Goal: Task Accomplishment & Management: Use online tool/utility

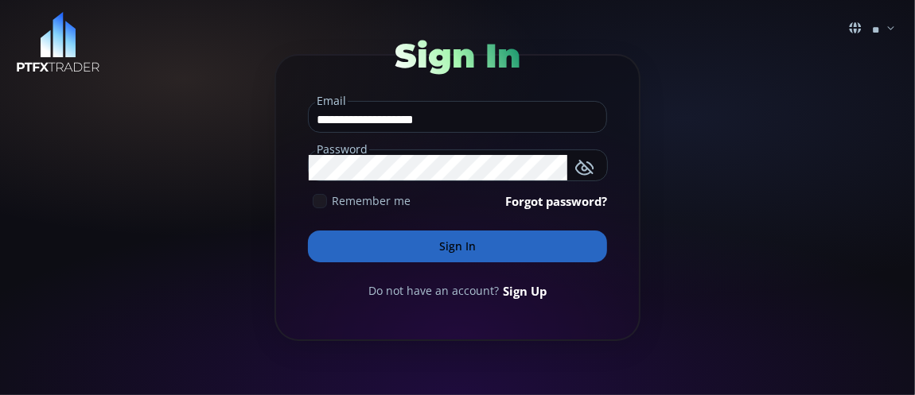
click at [584, 163] on icon "button" at bounding box center [584, 167] width 19 height 19
click at [484, 247] on button "Sign In" at bounding box center [457, 247] width 299 height 32
click at [578, 169] on icon "button" at bounding box center [584, 167] width 19 height 19
click at [481, 247] on button "Sign In" at bounding box center [457, 247] width 299 height 32
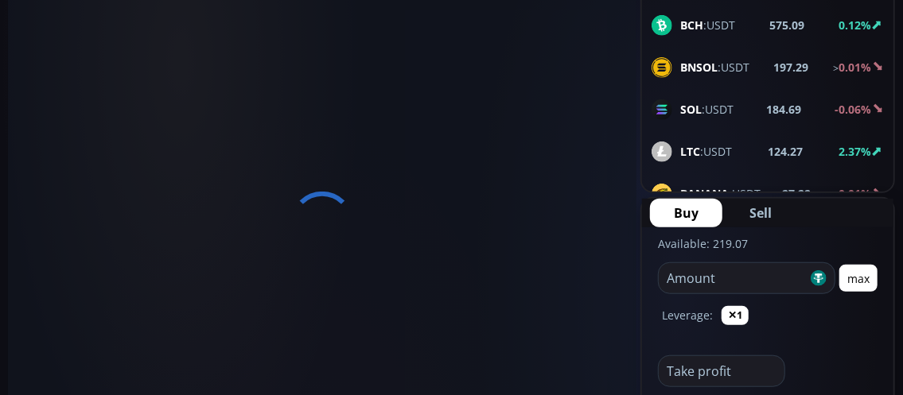
scroll to position [213, 0]
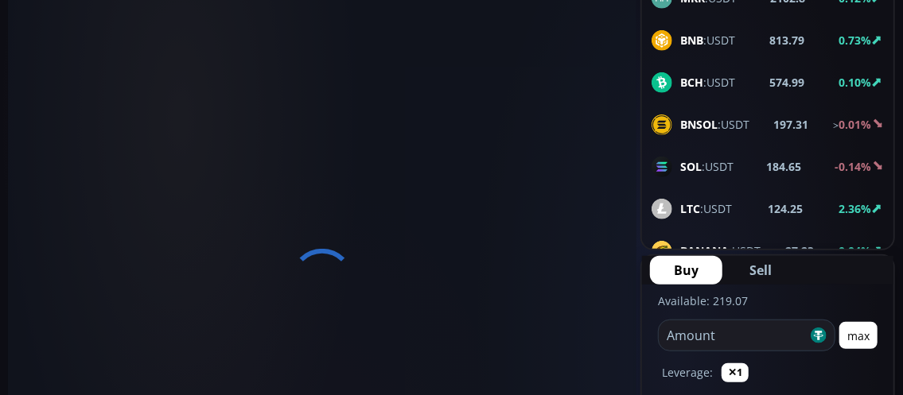
type input "********"
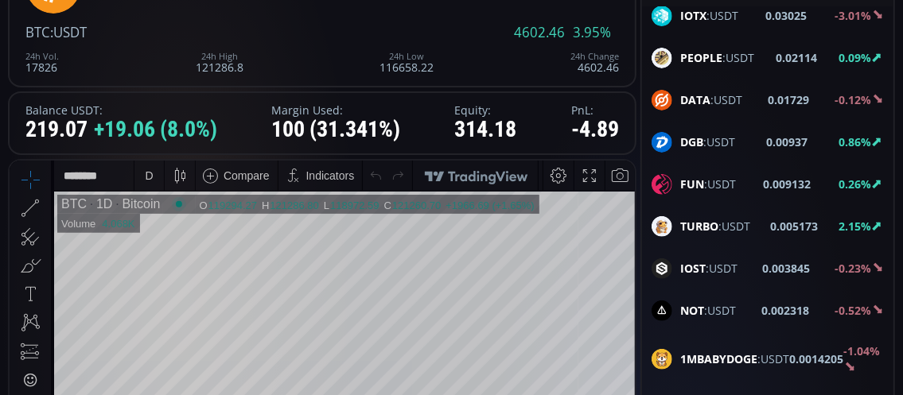
scroll to position [2198, 0]
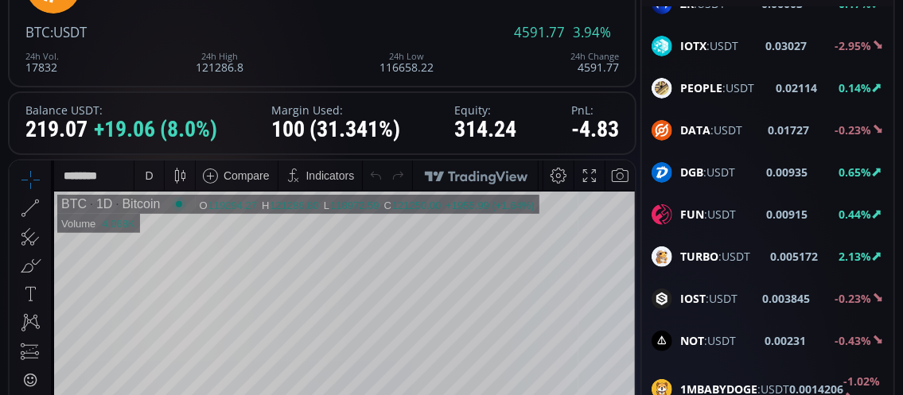
click at [769, 206] on b "0.00915" at bounding box center [787, 214] width 41 height 17
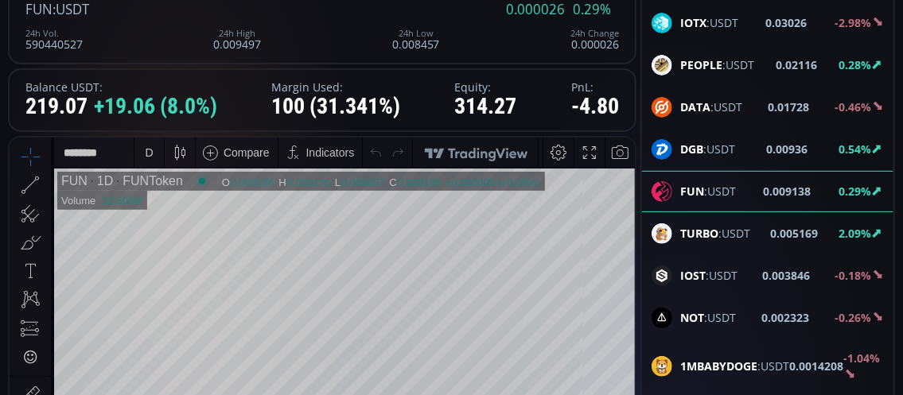
scroll to position [159, 0]
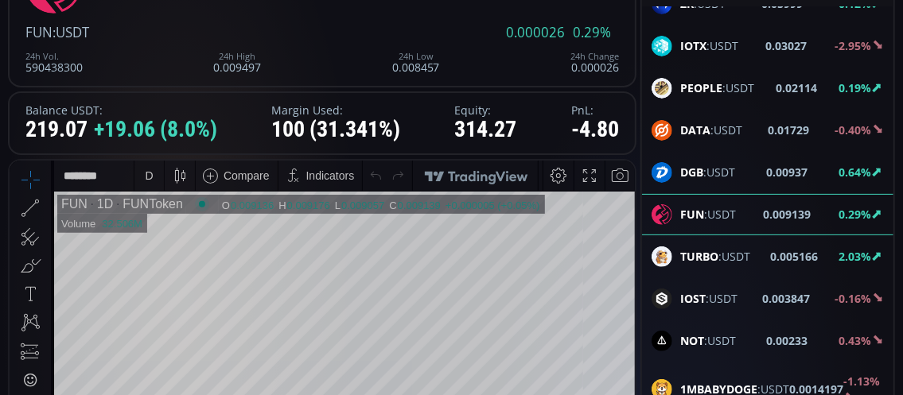
click at [152, 173] on div "D" at bounding box center [149, 175] width 14 height 30
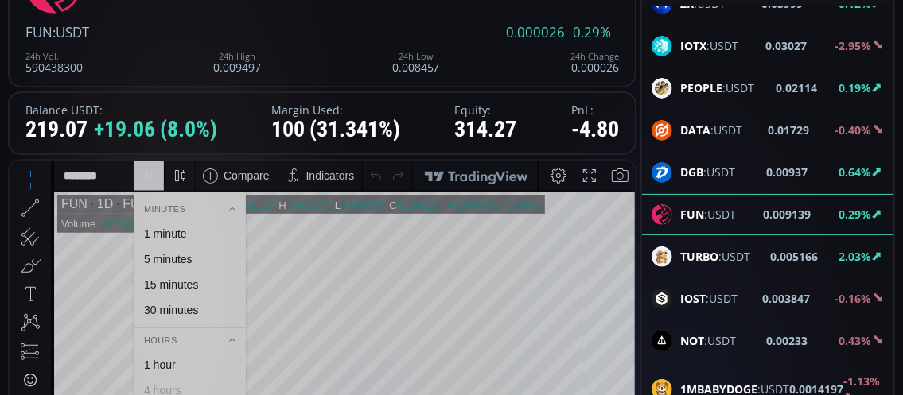
click at [167, 234] on div "1 minute" at bounding box center [165, 233] width 43 height 13
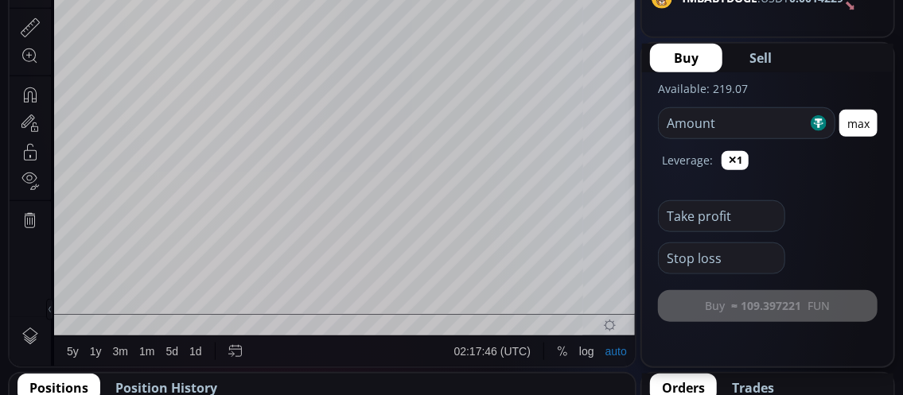
scroll to position [557, 0]
